Goal: Information Seeking & Learning: Learn about a topic

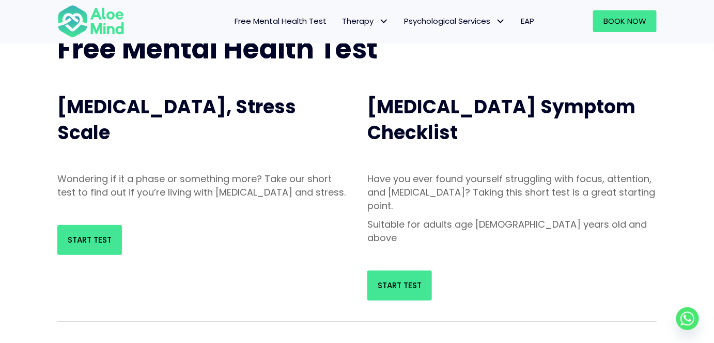
scroll to position [76, 0]
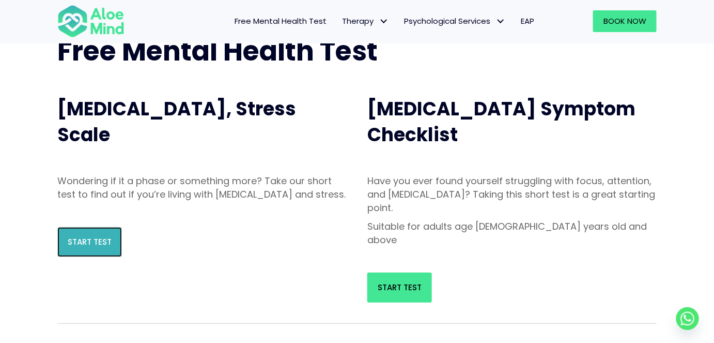
click at [111, 247] on span "Start Test" at bounding box center [90, 241] width 44 height 11
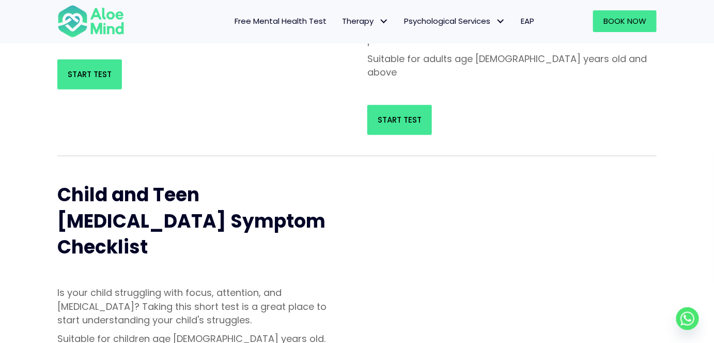
scroll to position [412, 0]
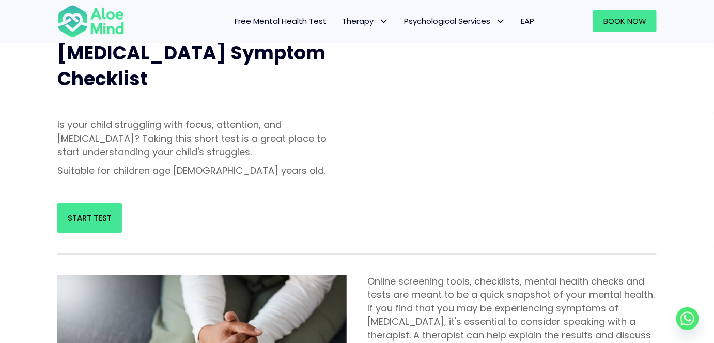
click at [61, 193] on div "Start Test" at bounding box center [202, 218] width 310 height 51
click at [91, 203] on link "Start Test" at bounding box center [89, 218] width 65 height 30
